Goal: Transaction & Acquisition: Obtain resource

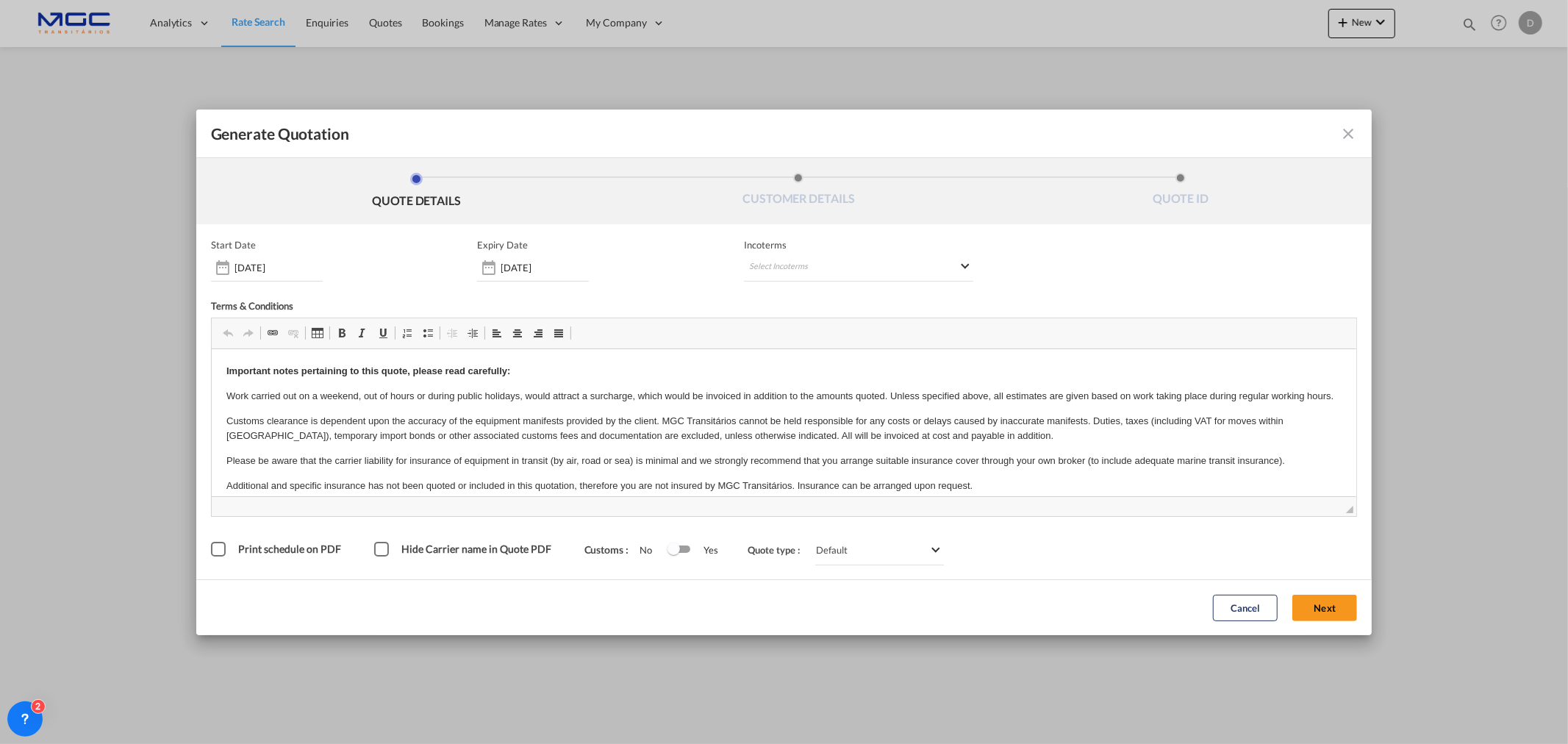
scroll to position [192, 0]
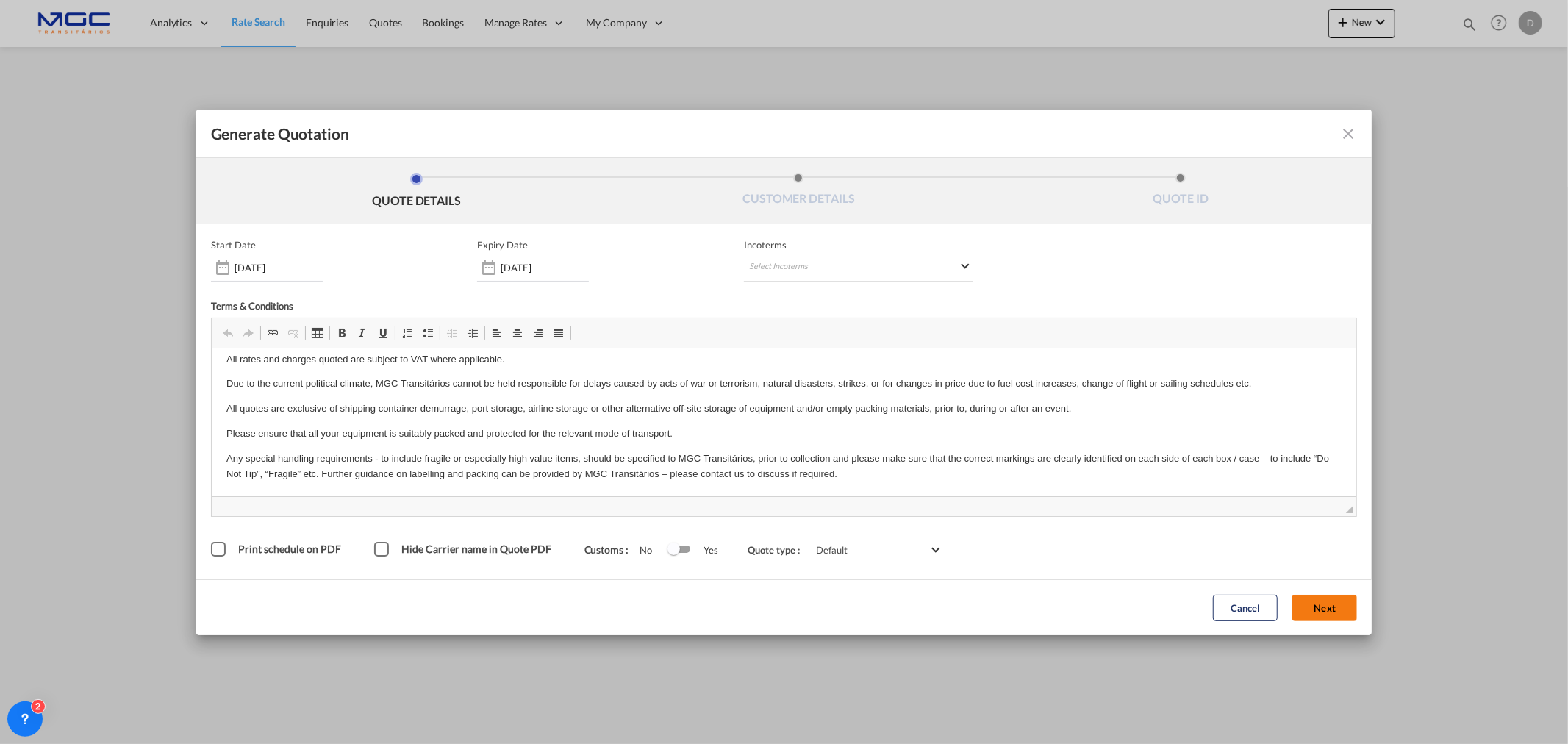
click at [1324, 598] on button "Next" at bounding box center [1324, 607] width 65 height 27
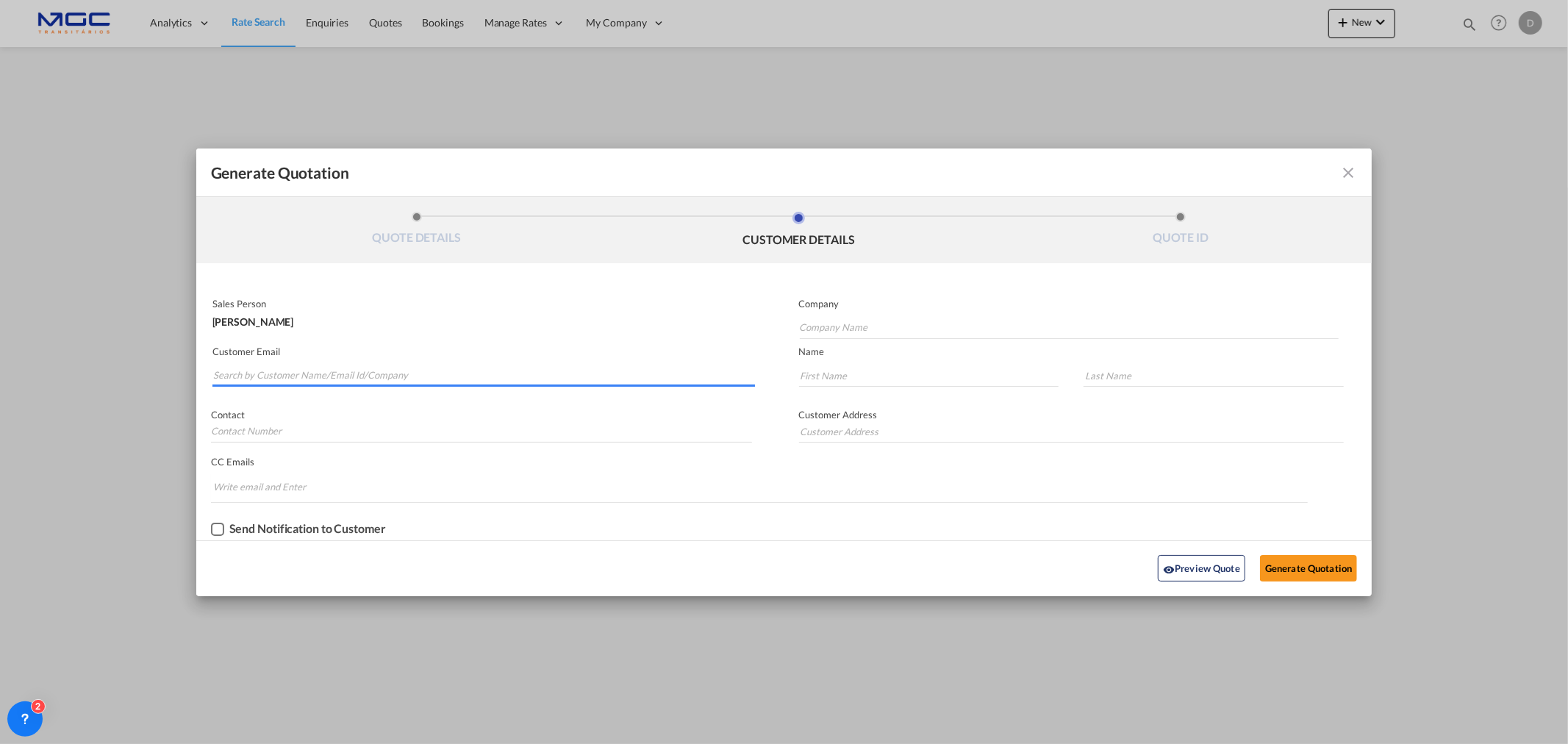
click at [251, 371] on input "Search by Customer Name/Email Id/Company" at bounding box center [483, 375] width 541 height 22
click at [294, 358] on md-autocomplete-wrap "Generate QuotationQUOTE ..." at bounding box center [483, 372] width 542 height 29
click at [293, 370] on input "Search by Customer Name/Email Id/Company" at bounding box center [483, 375] width 541 height 22
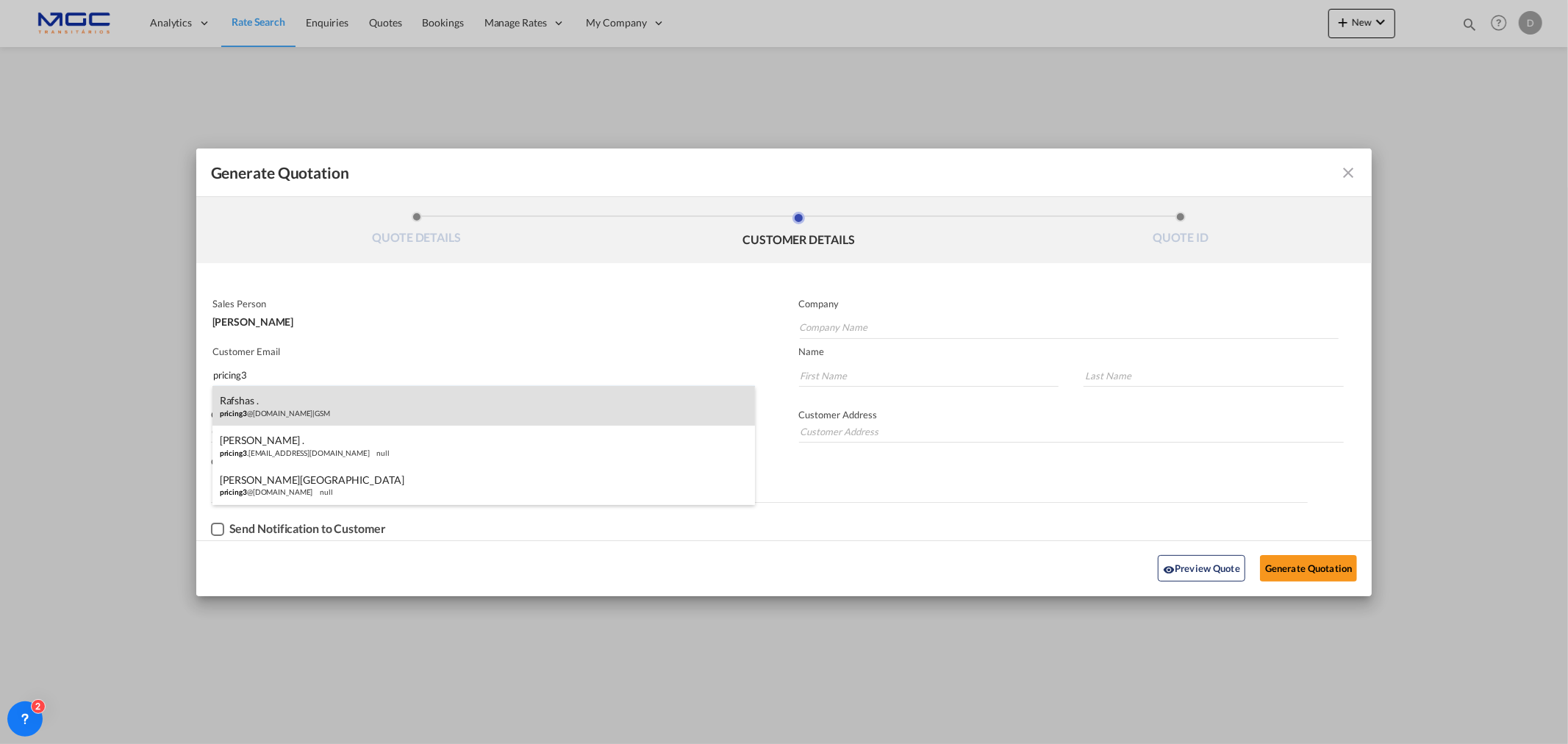
type input "pricing3"
click at [351, 411] on div "Rafshas . pricing3 @[DOMAIN_NAME] | GSM" at bounding box center [483, 406] width 542 height 39
type input "GSM"
type input "[EMAIL_ADDRESS][DOMAIN_NAME]"
type input "Rafshas"
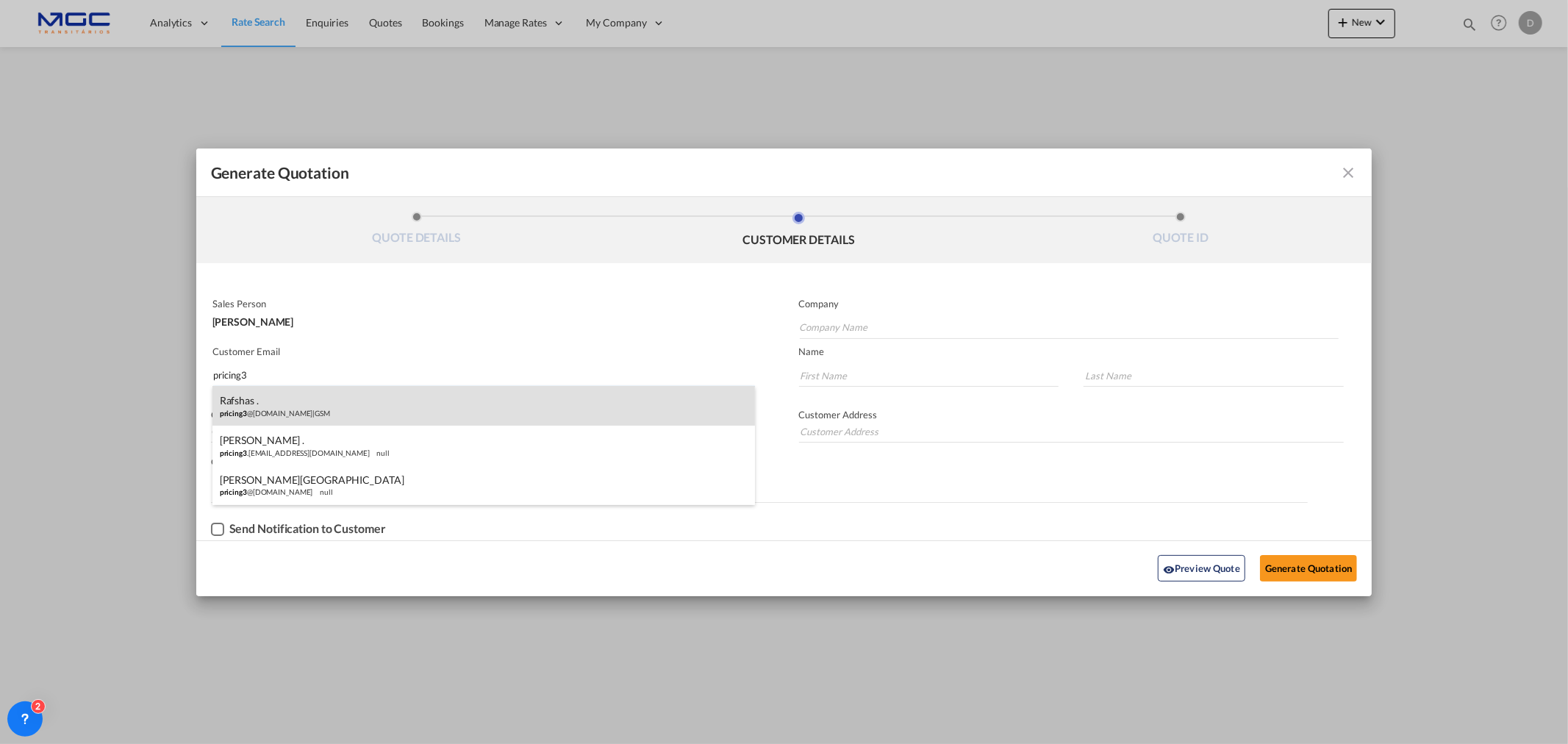
type input "."
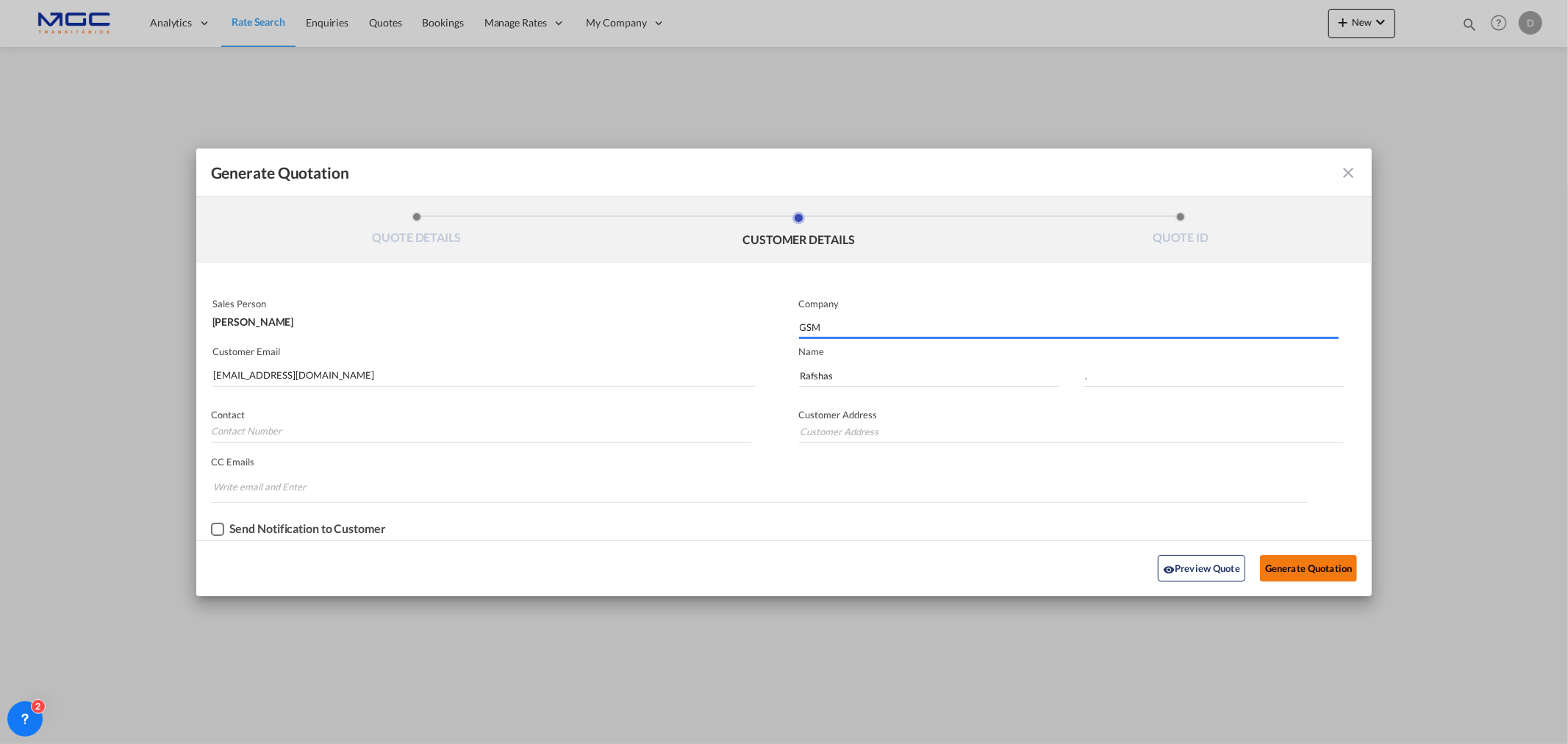
click at [1295, 557] on button "Generate Quotation" at bounding box center [1308, 568] width 97 height 27
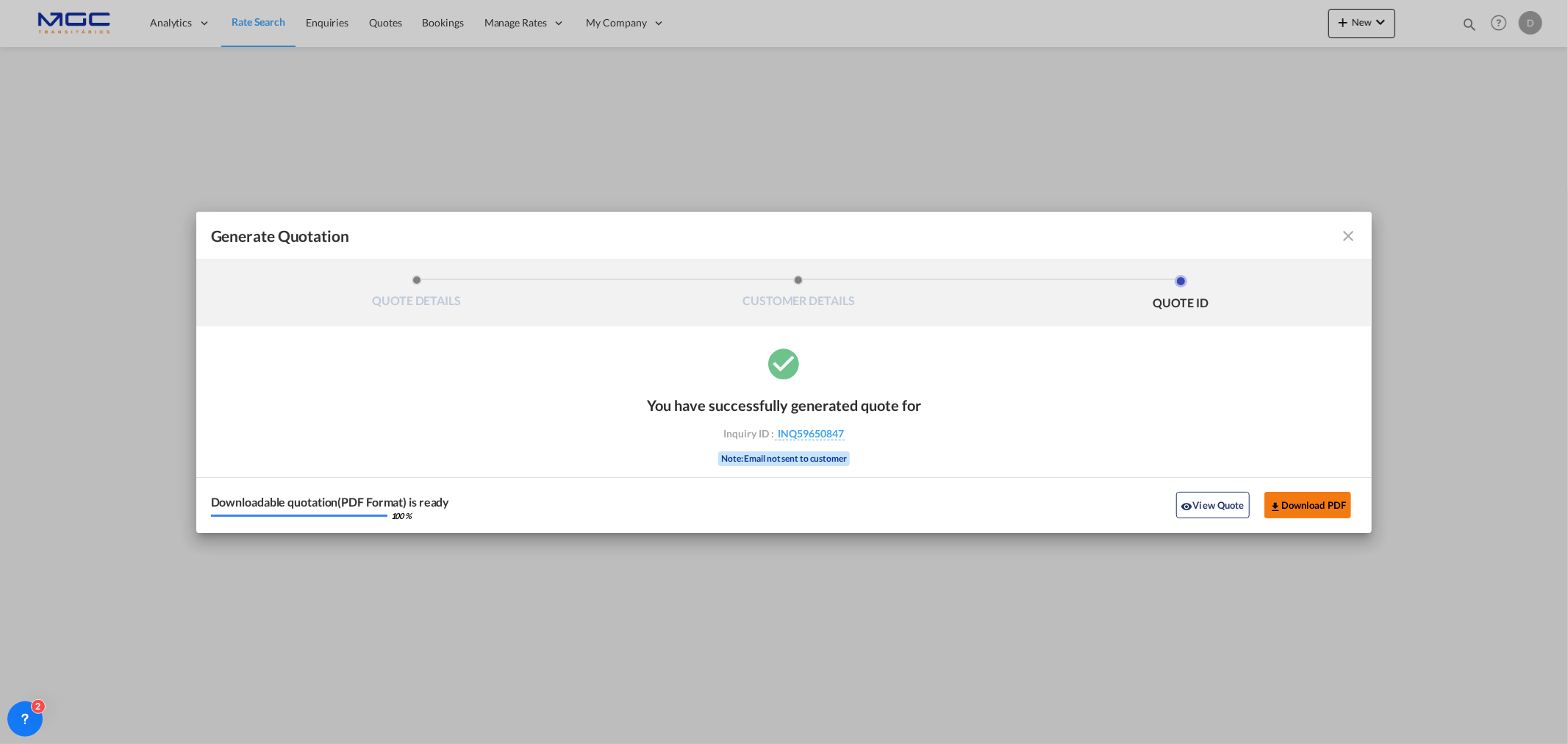
click at [1307, 501] on button "Download PDF" at bounding box center [1308, 505] width 87 height 27
